Goal: Information Seeking & Learning: Check status

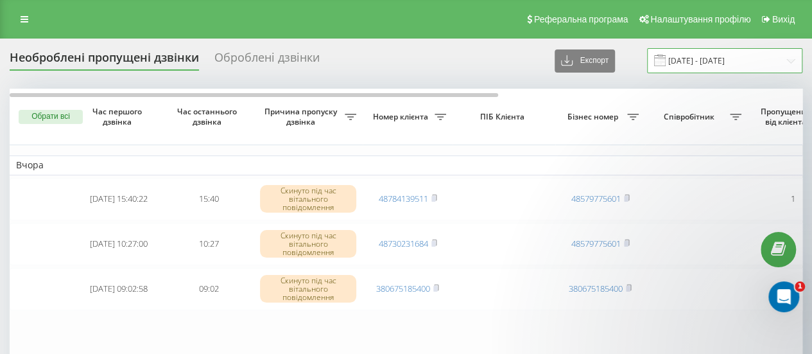
click at [692, 67] on input "[DATE] - [DATE]" at bounding box center [724, 60] width 155 height 25
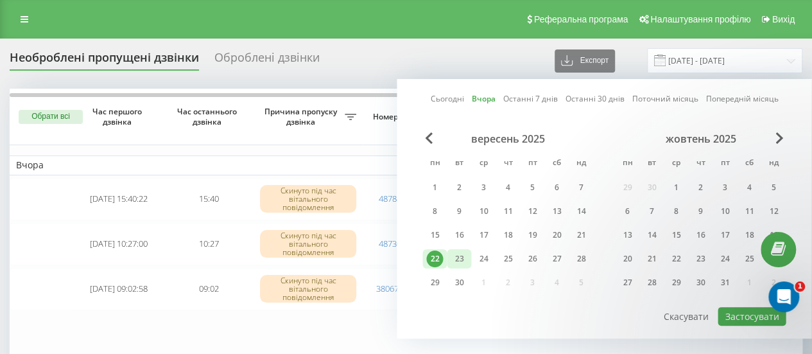
click at [463, 260] on div "23" at bounding box center [459, 258] width 17 height 17
click at [740, 313] on button "Застосувати" at bounding box center [752, 316] width 68 height 19
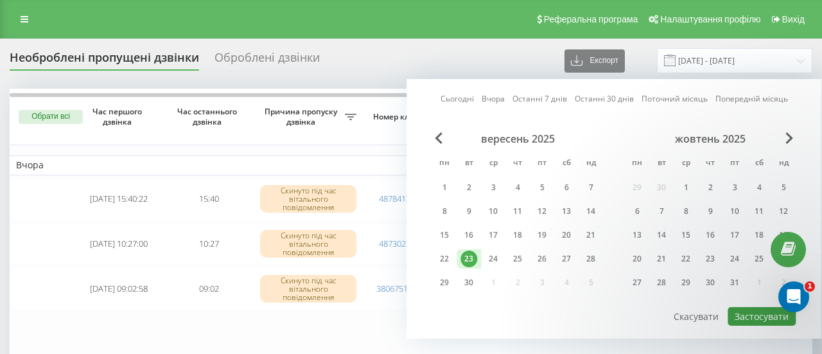
type input "[DATE] - [DATE]"
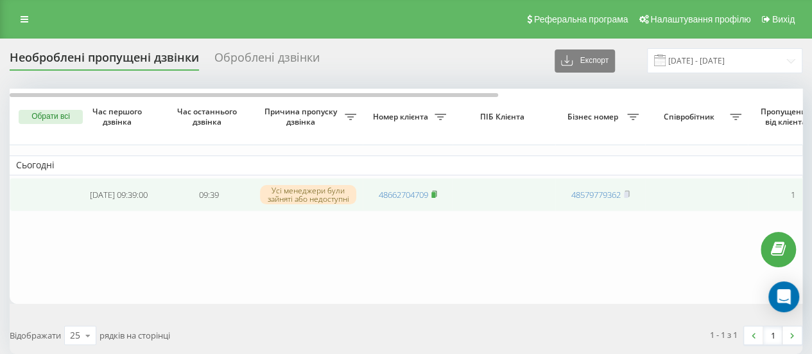
click at [435, 191] on icon at bounding box center [434, 193] width 4 height 6
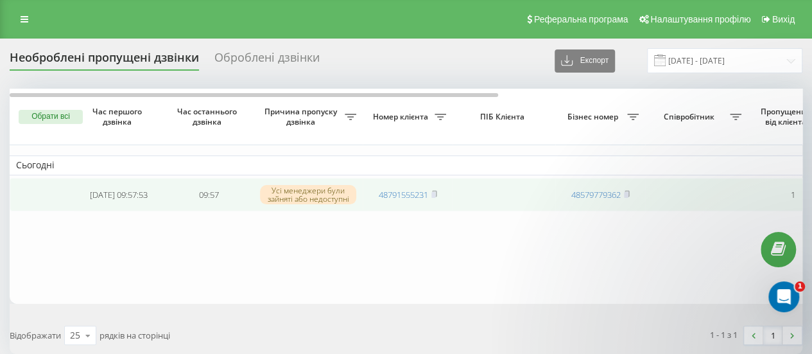
click at [439, 194] on td "48791555231" at bounding box center [408, 195] width 90 height 34
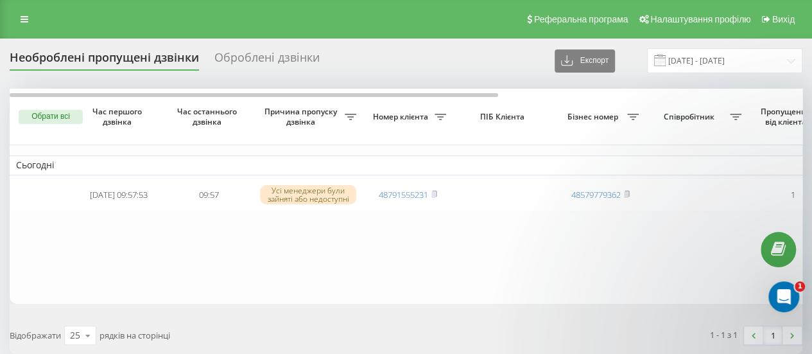
drag, startPoint x: 434, startPoint y: 194, endPoint x: 293, endPoint y: 290, distance: 170.6
click at [293, 290] on table "Сьогодні 2025-09-23 09:57:53 09:57 Усі менеджери були зайняті або недоступні 48…" at bounding box center [652, 196] width 1284 height 215
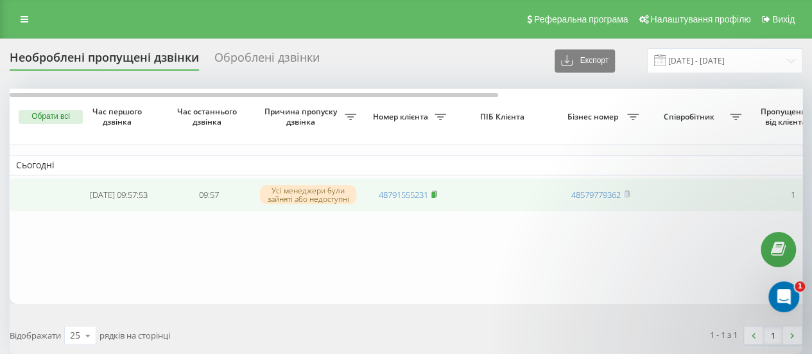
click at [433, 193] on rect at bounding box center [433, 195] width 4 height 6
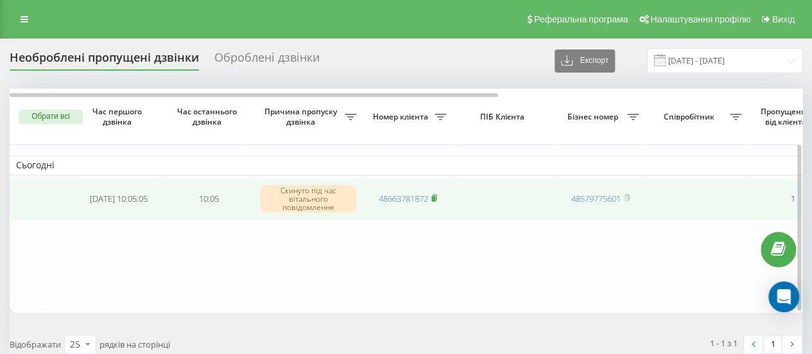
click at [435, 197] on rect at bounding box center [433, 199] width 4 height 6
click at [434, 193] on span at bounding box center [434, 199] width 6 height 12
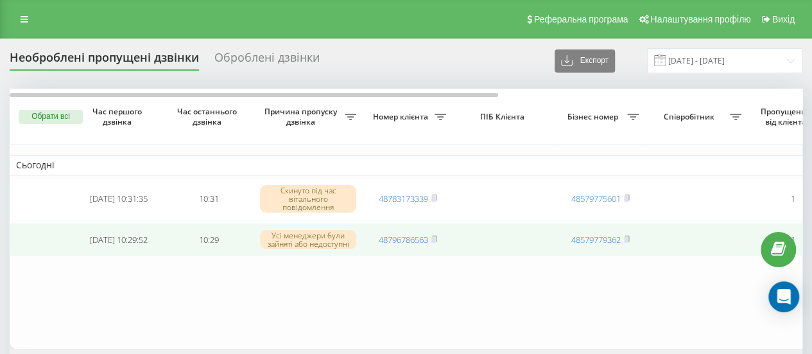
click at [439, 235] on td "48796786563" at bounding box center [408, 240] width 90 height 34
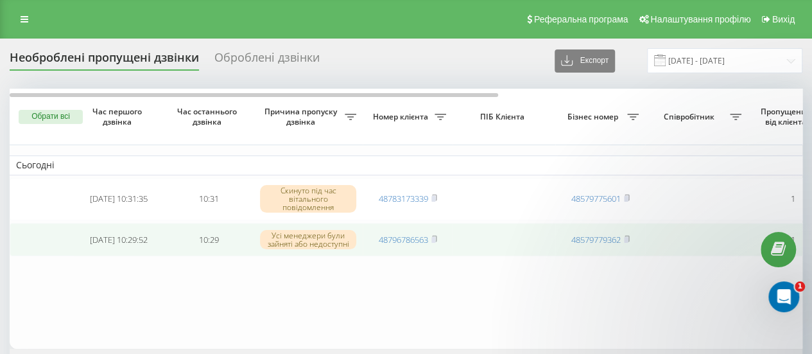
click at [431, 239] on span "48796786563" at bounding box center [408, 240] width 58 height 12
click at [435, 239] on rect at bounding box center [433, 239] width 4 height 6
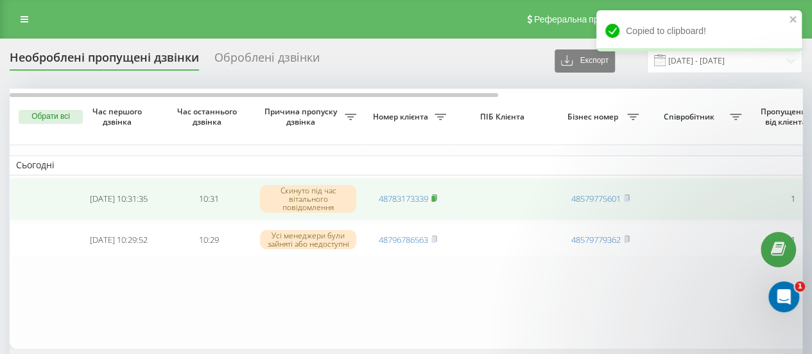
click at [434, 200] on rect at bounding box center [433, 199] width 4 height 6
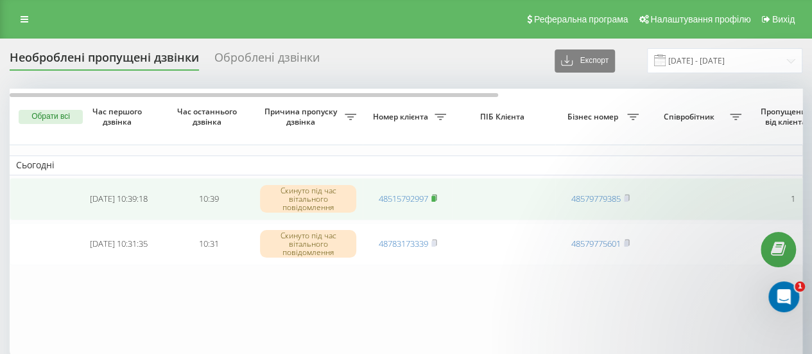
click at [437, 196] on icon at bounding box center [434, 198] width 6 height 8
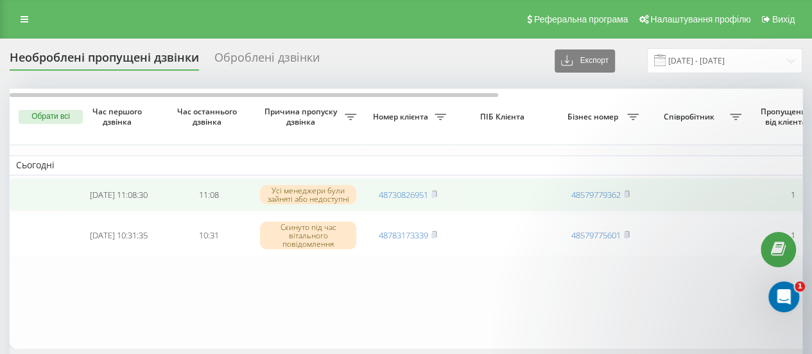
click at [430, 193] on span "48730826951" at bounding box center [408, 195] width 58 height 12
click at [433, 193] on rect at bounding box center [433, 195] width 4 height 6
click at [437, 198] on span at bounding box center [434, 195] width 6 height 12
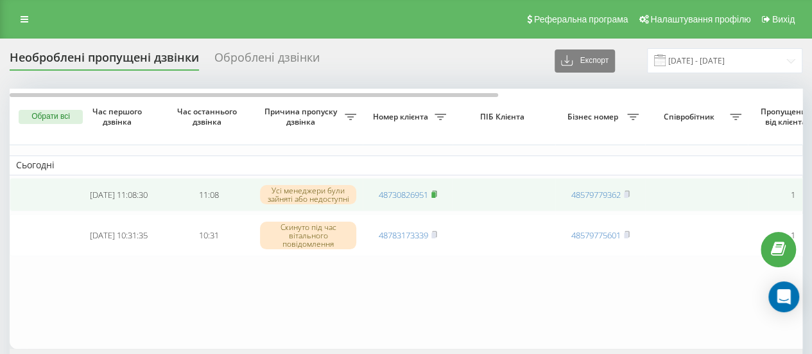
click at [433, 195] on rect at bounding box center [433, 195] width 4 height 6
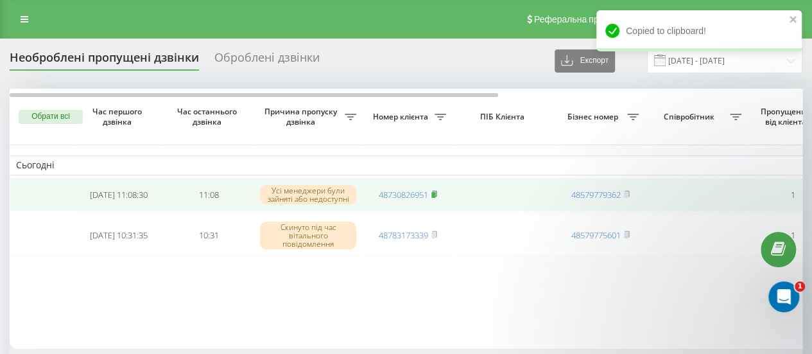
click at [435, 194] on rect at bounding box center [433, 195] width 4 height 6
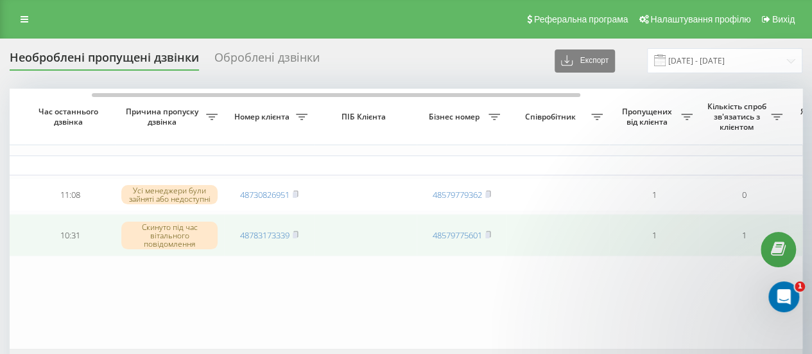
scroll to position [0, 136]
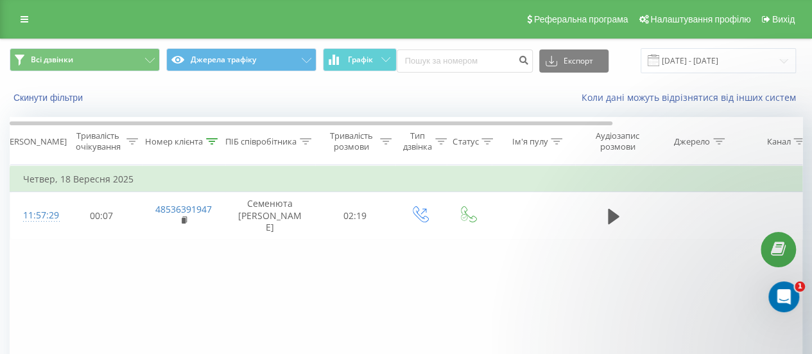
click at [213, 141] on icon at bounding box center [213, 141] width 12 height 6
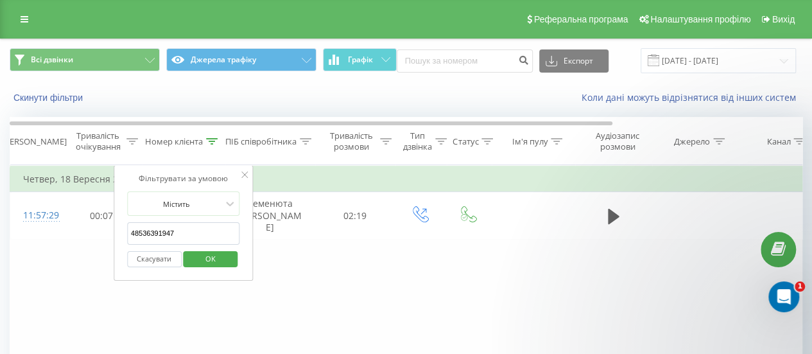
click at [196, 227] on input "48536391947" at bounding box center [183, 233] width 113 height 22
type input "4"
paste input "48730826951"
type input "48730826951"
click at [204, 256] on span "OK" at bounding box center [211, 258] width 36 height 20
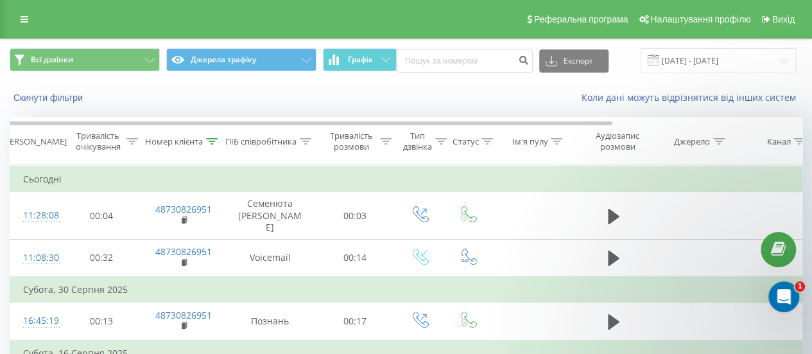
click at [210, 138] on icon at bounding box center [213, 141] width 12 height 6
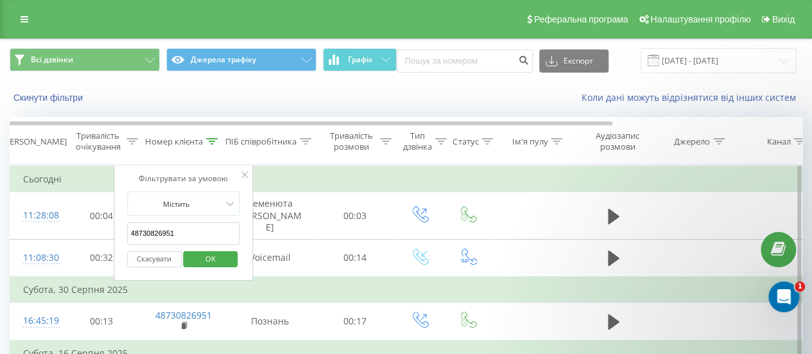
click at [210, 257] on span "OK" at bounding box center [211, 258] width 36 height 20
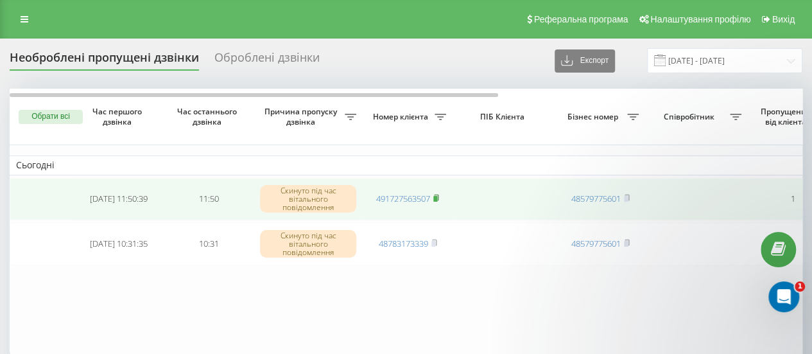
click at [435, 196] on rect at bounding box center [435, 199] width 4 height 6
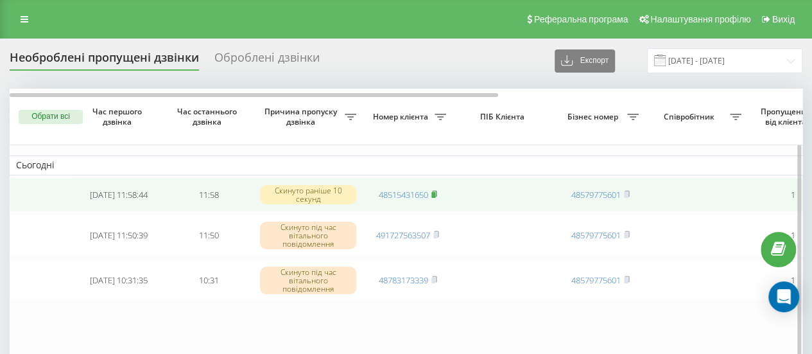
click at [435, 195] on rect at bounding box center [433, 195] width 4 height 6
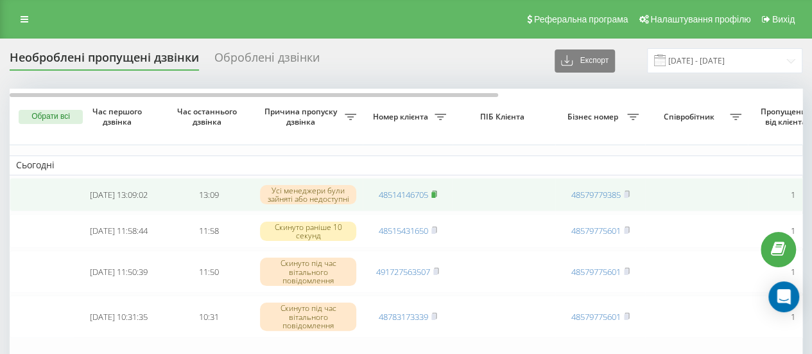
click at [434, 195] on rect at bounding box center [433, 195] width 4 height 6
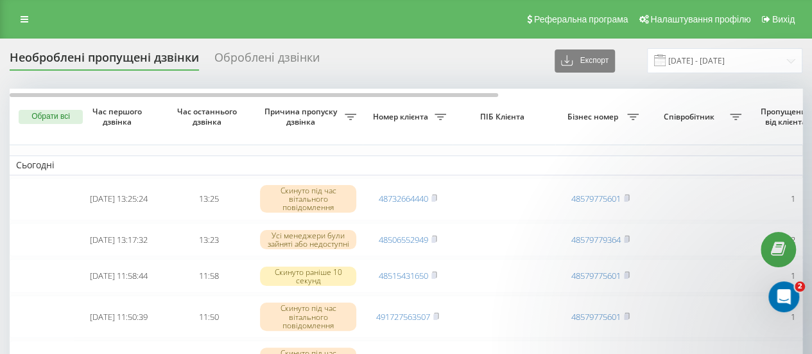
type input "22.09.2025 - 22.09.2025"
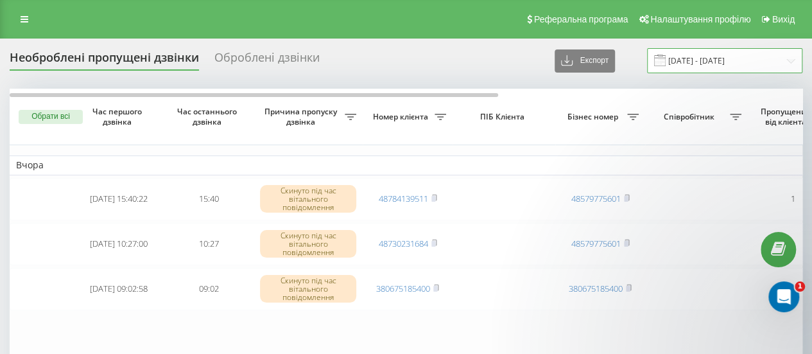
click at [691, 53] on input "[DATE] - [DATE]" at bounding box center [724, 60] width 155 height 25
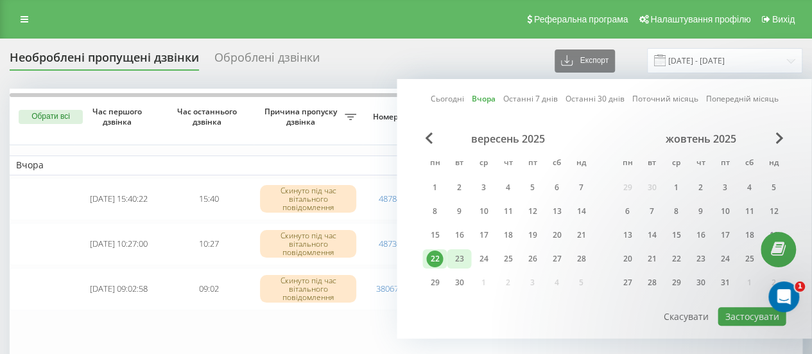
click at [461, 261] on div "23" at bounding box center [459, 258] width 17 height 17
click at [740, 318] on button "Застосувати" at bounding box center [752, 316] width 68 height 19
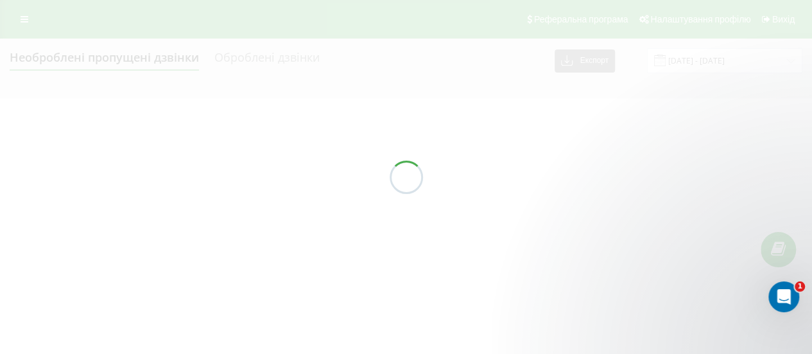
type input "[DATE] - [DATE]"
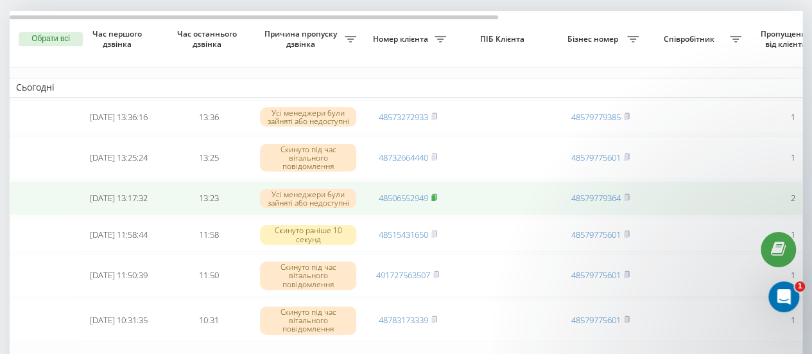
click at [434, 196] on icon at bounding box center [434, 197] width 6 height 8
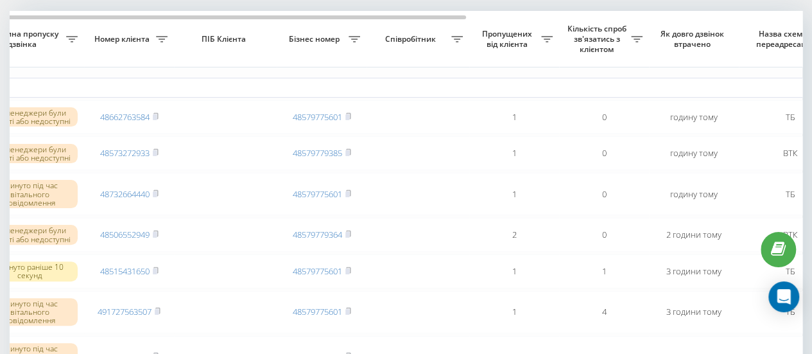
scroll to position [0, 145]
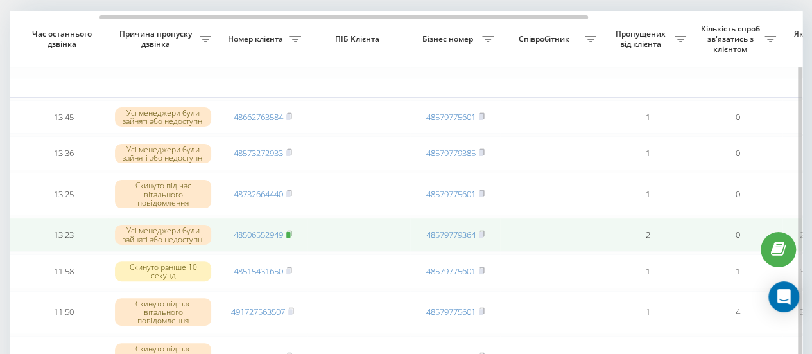
click at [291, 236] on icon at bounding box center [289, 234] width 4 height 6
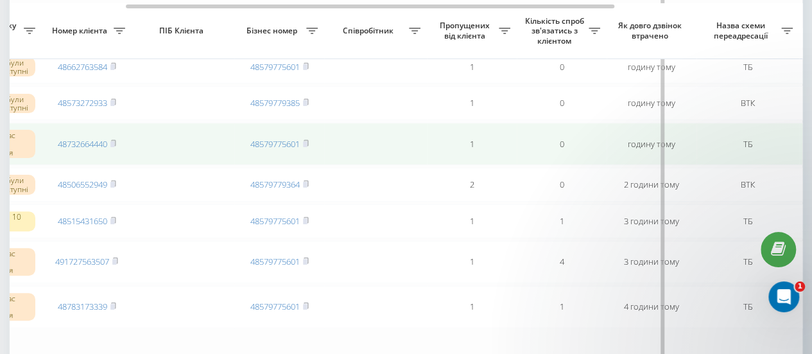
scroll to position [0, 136]
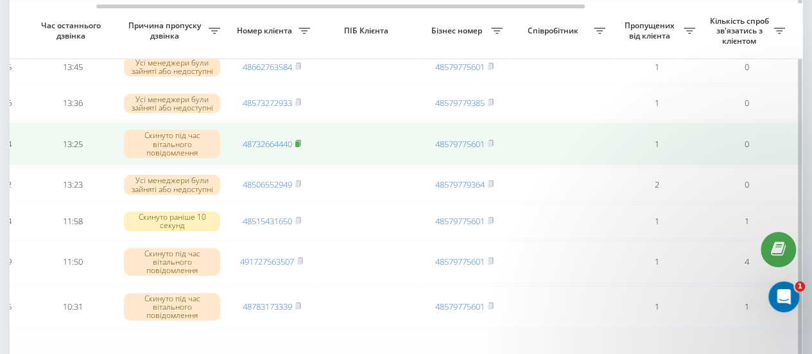
click at [298, 144] on rect at bounding box center [297, 144] width 4 height 6
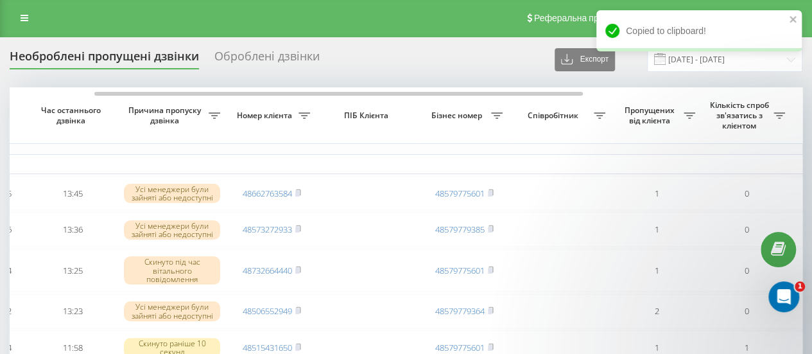
scroll to position [0, 0]
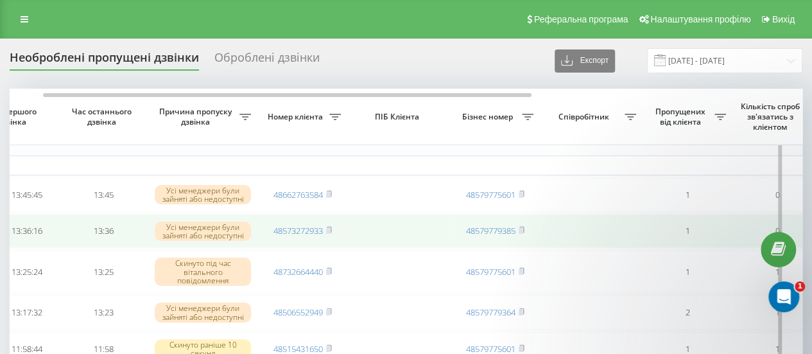
scroll to position [0, 86]
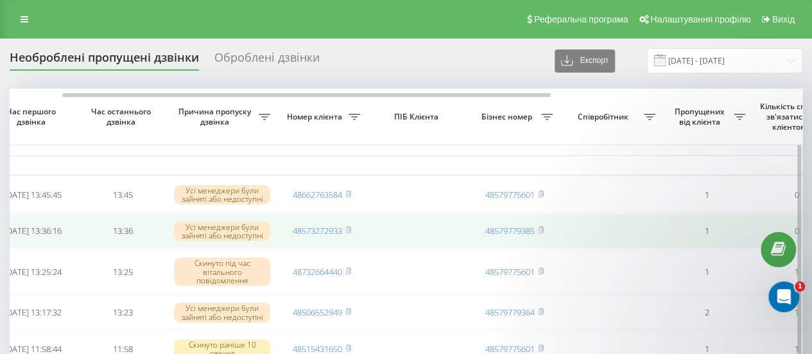
click at [345, 234] on span "48573272933" at bounding box center [322, 231] width 58 height 12
click at [351, 232] on icon at bounding box center [348, 230] width 4 height 6
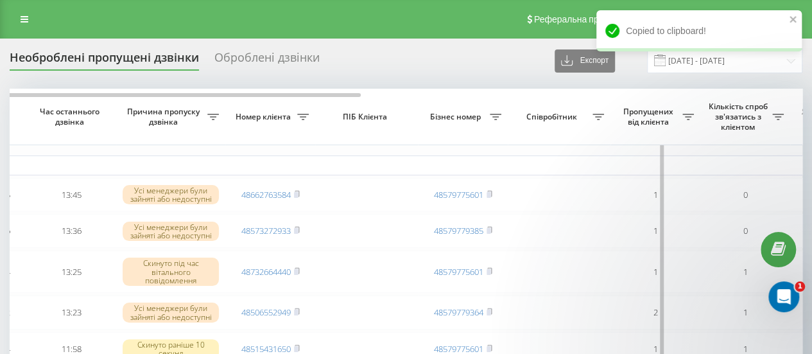
scroll to position [0, 0]
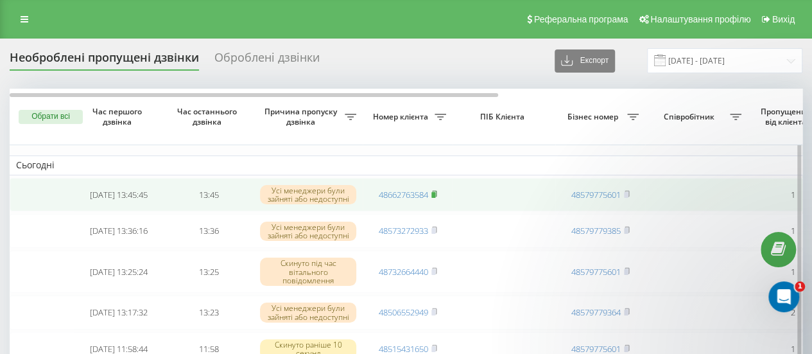
click at [437, 195] on icon at bounding box center [434, 193] width 4 height 6
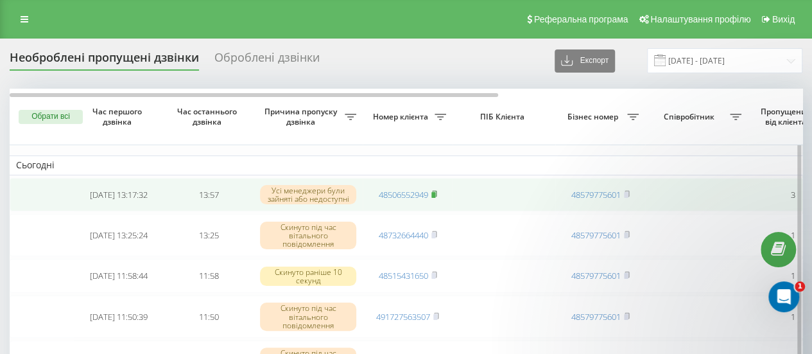
click at [437, 196] on icon at bounding box center [434, 193] width 4 height 6
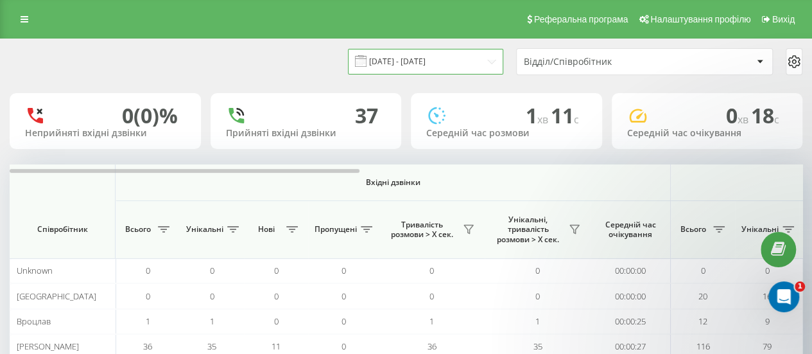
click at [439, 65] on input "22.09.2025 - 22.09.2025" at bounding box center [425, 61] width 155 height 25
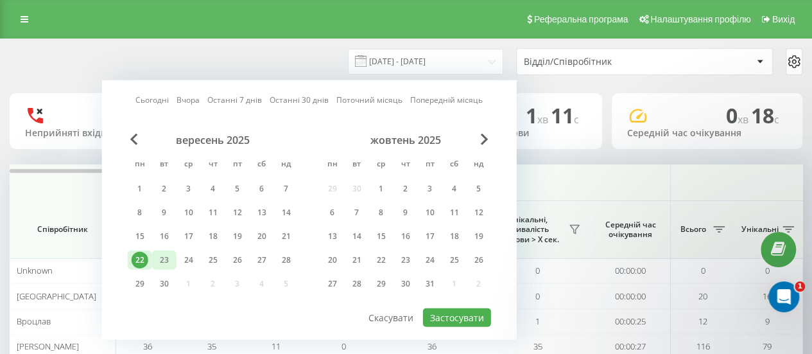
click at [165, 257] on div "23" at bounding box center [164, 260] width 17 height 17
click at [448, 318] on button "Застосувати" at bounding box center [457, 317] width 68 height 19
type input "[DATE] - [DATE]"
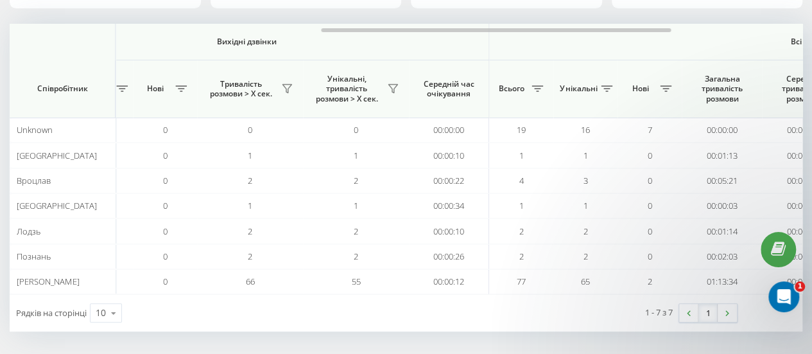
scroll to position [0, 720]
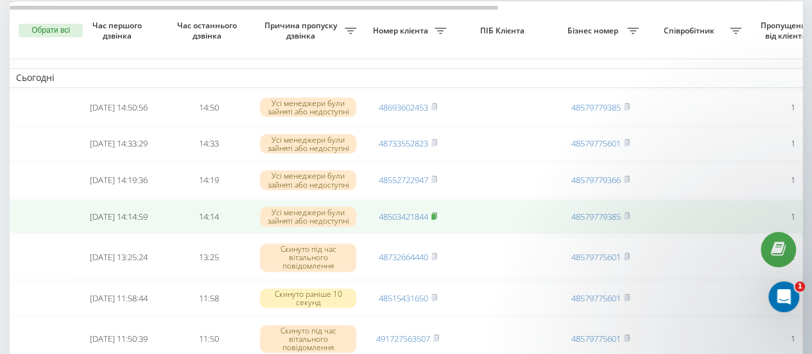
click at [435, 220] on rect at bounding box center [433, 217] width 4 height 6
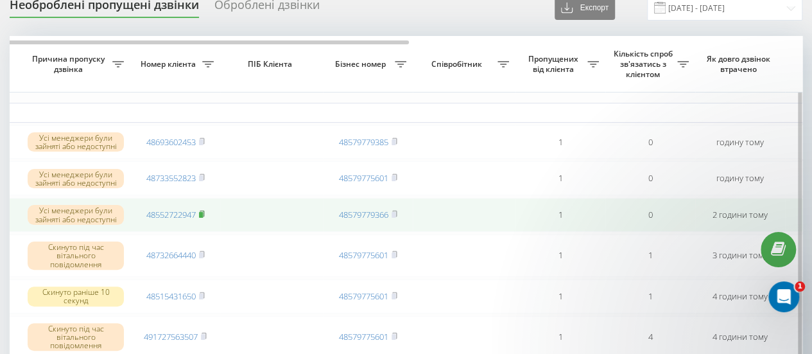
click at [203, 218] on rect at bounding box center [201, 215] width 4 height 6
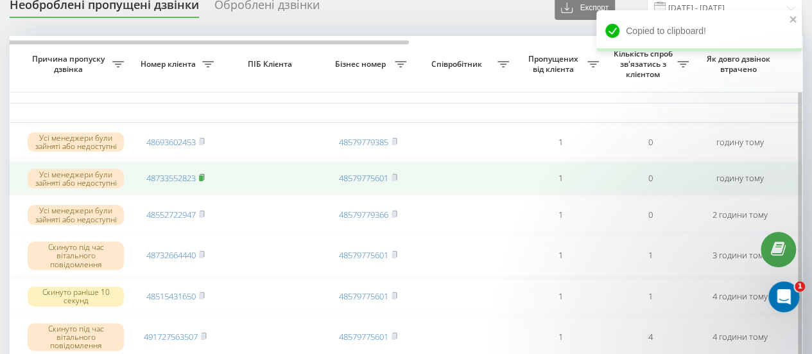
click at [204, 178] on icon at bounding box center [202, 177] width 4 height 6
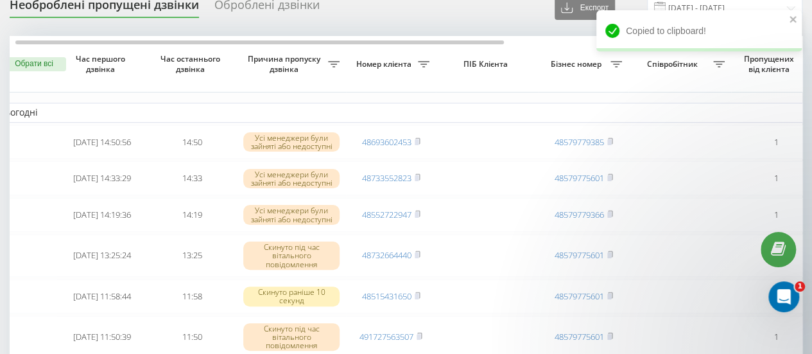
scroll to position [0, 1]
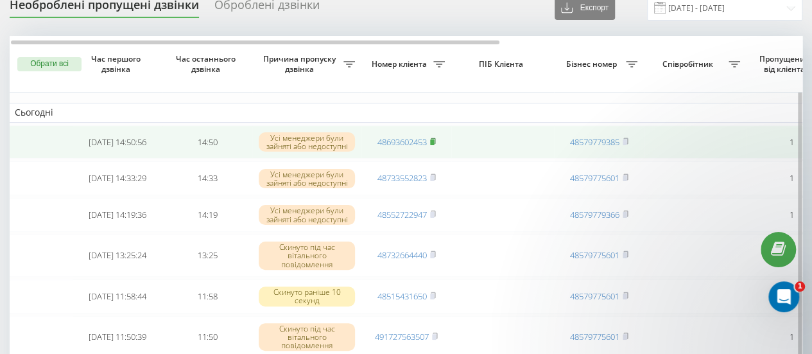
click at [434, 147] on span at bounding box center [433, 142] width 6 height 12
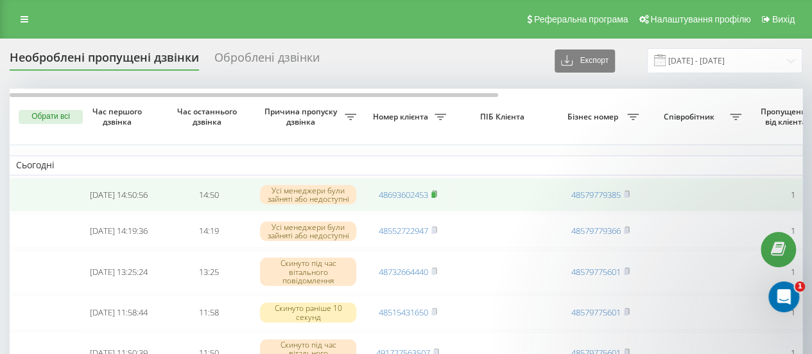
click at [437, 191] on icon at bounding box center [434, 193] width 4 height 6
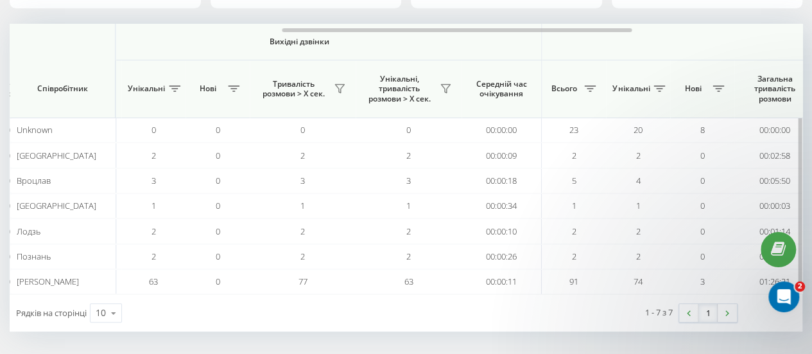
scroll to position [0, 678]
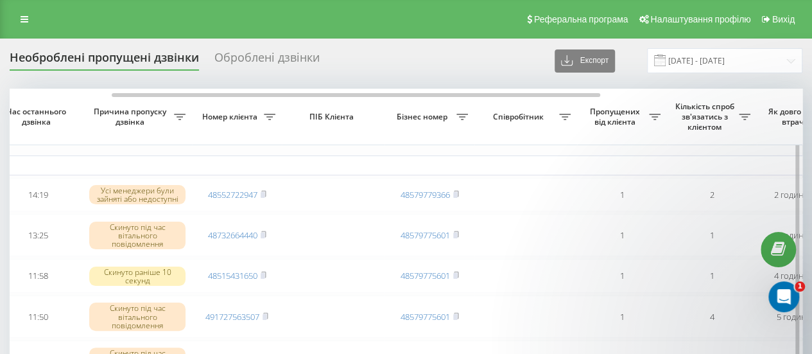
scroll to position [0, 173]
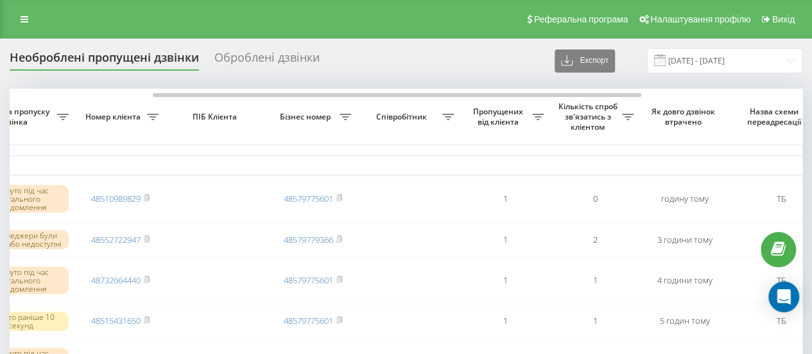
scroll to position [0, 288]
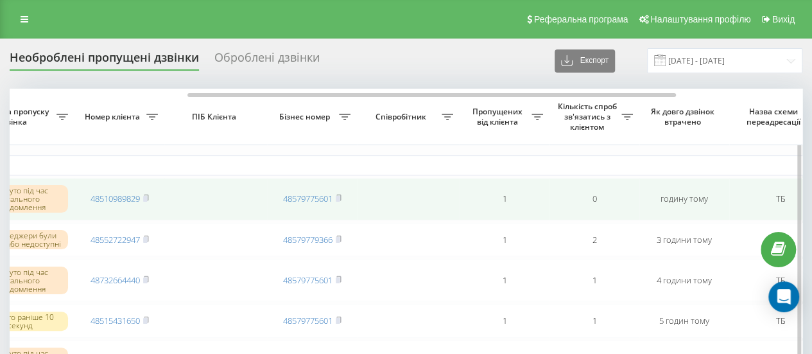
click at [150, 197] on td "48510989829" at bounding box center [119, 199] width 90 height 42
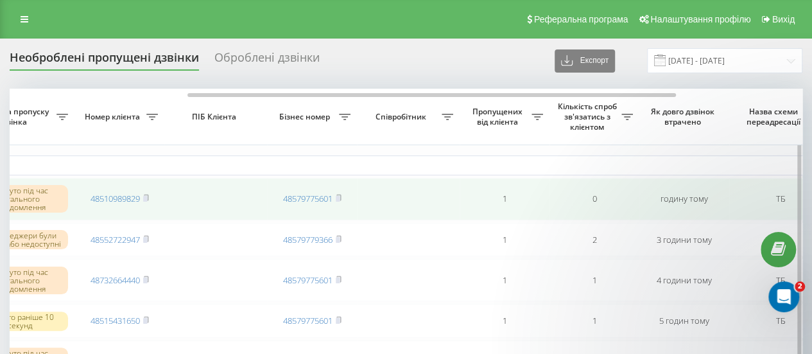
scroll to position [0, 0]
click at [147, 197] on rect at bounding box center [145, 199] width 4 height 6
